Goal: Find specific page/section: Find specific page/section

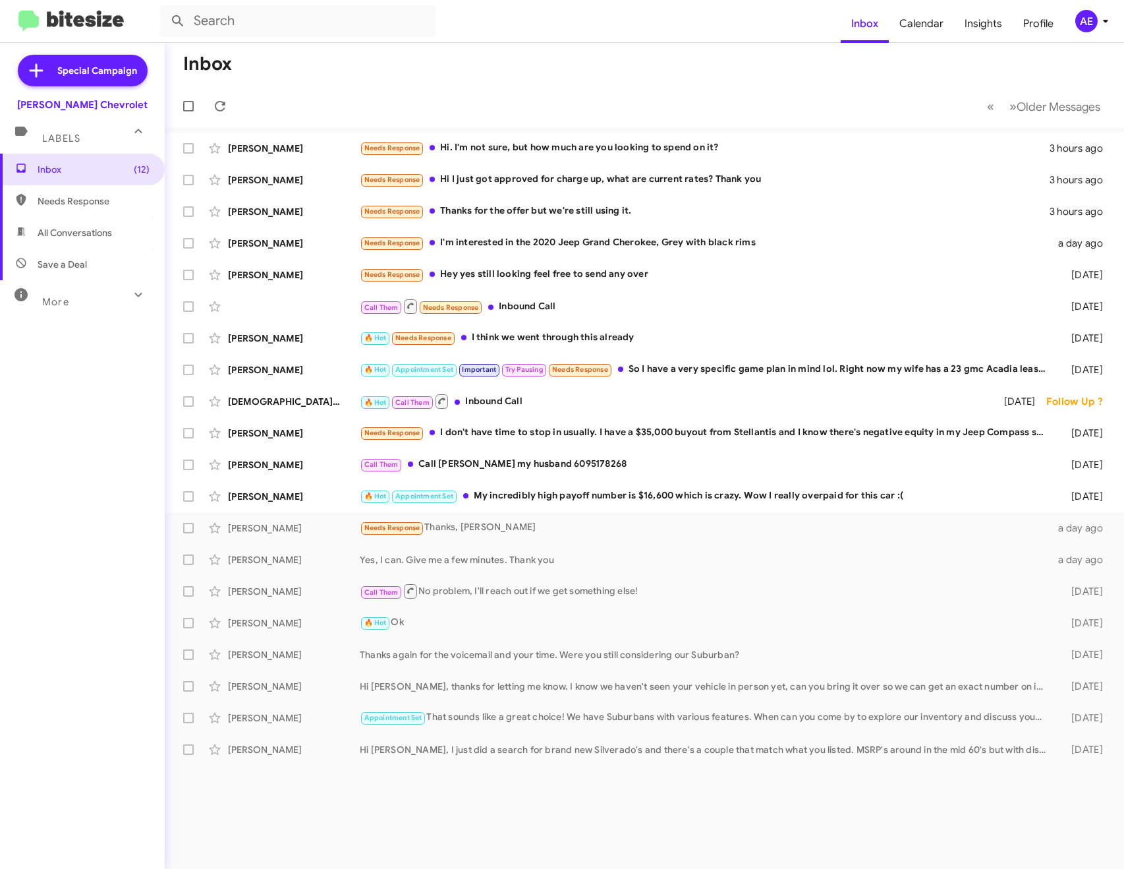
click at [85, 237] on span "All Conversations" at bounding box center [75, 232] width 74 height 13
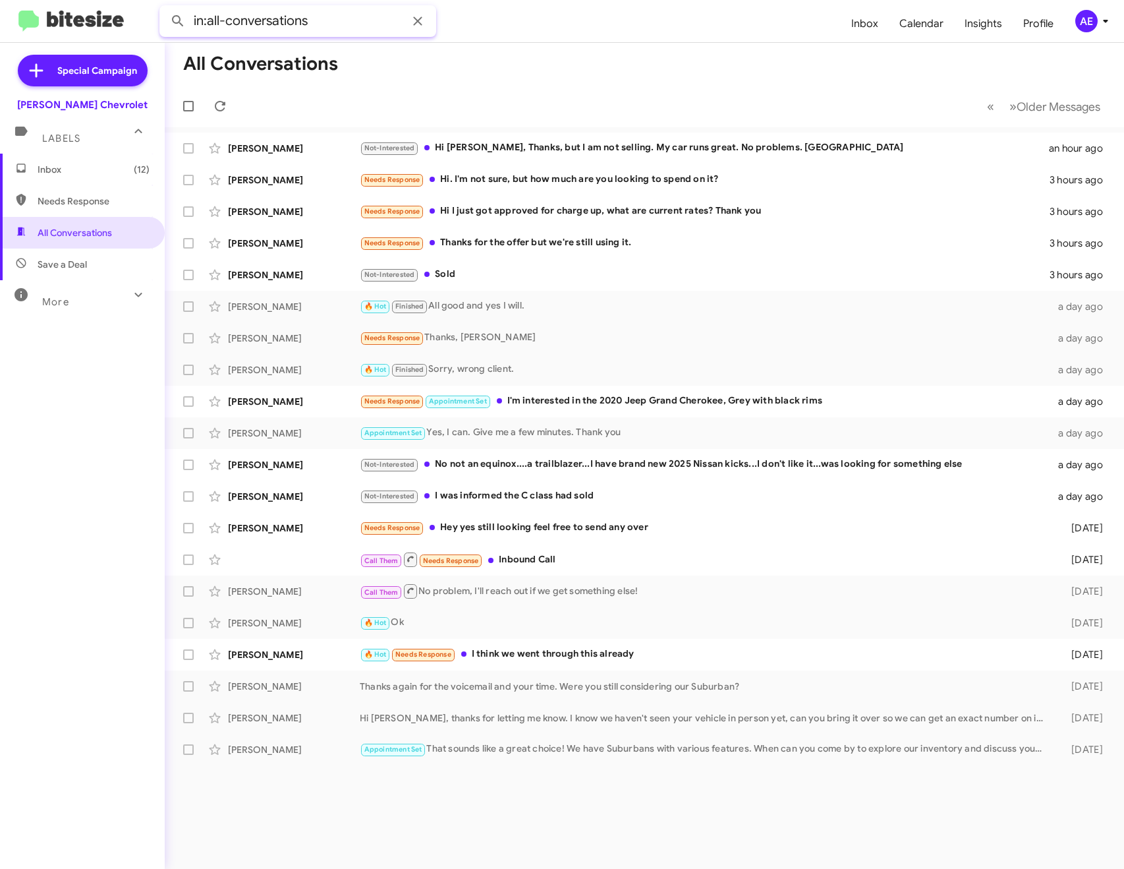
click at [372, 18] on input "in:all-conversations" at bounding box center [298, 21] width 277 height 32
type input "in:all-conversations [PERSON_NAME]"
click at [165, 8] on button at bounding box center [178, 21] width 26 height 26
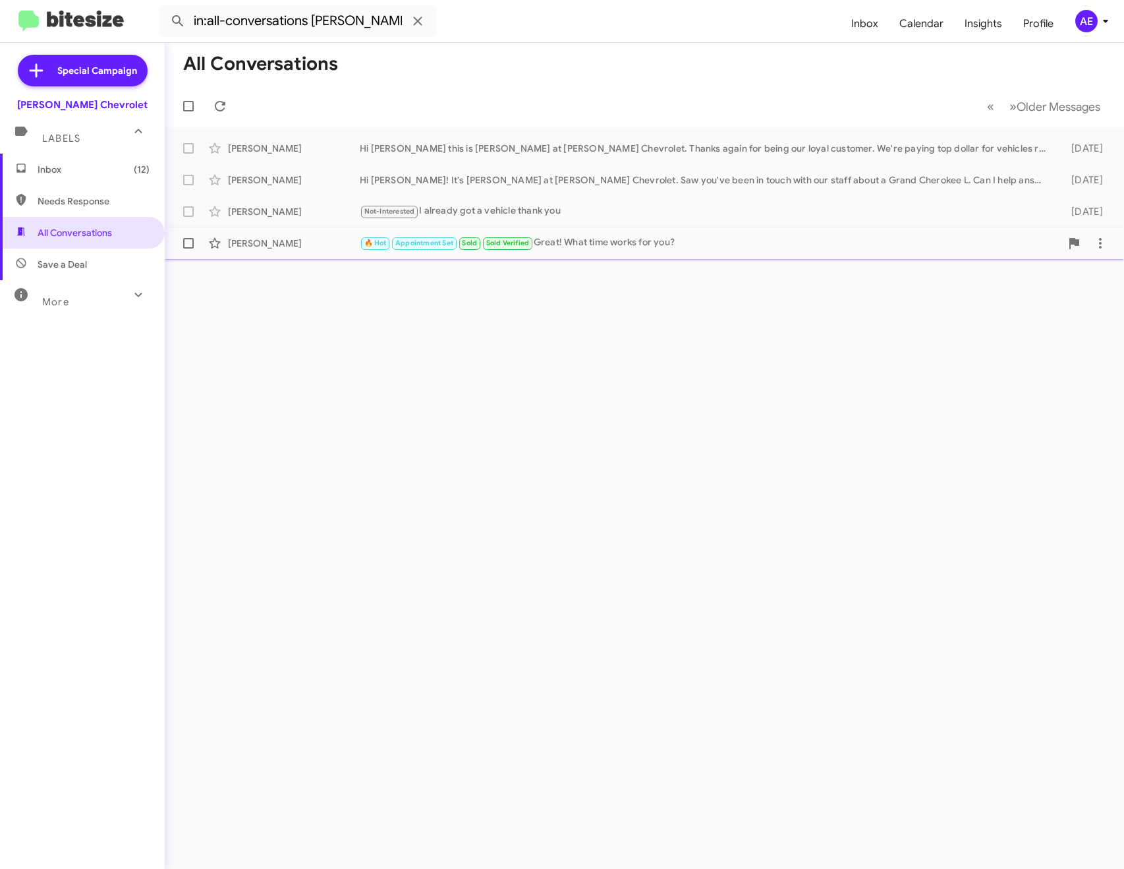
click at [680, 243] on div "🔥 Hot Appointment Set Sold Sold Verified Great! What time works for you?" at bounding box center [710, 242] width 701 height 15
